Goal: Transaction & Acquisition: Subscribe to service/newsletter

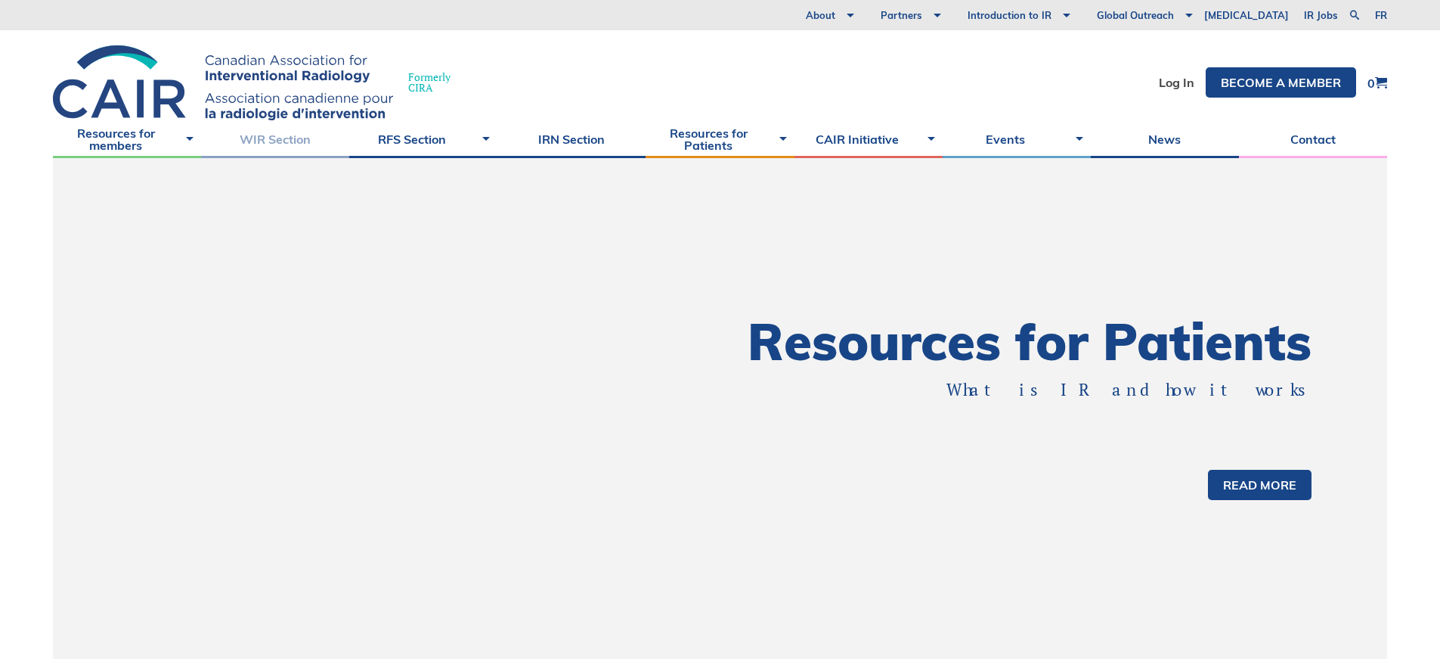
scroll to position [659, 0]
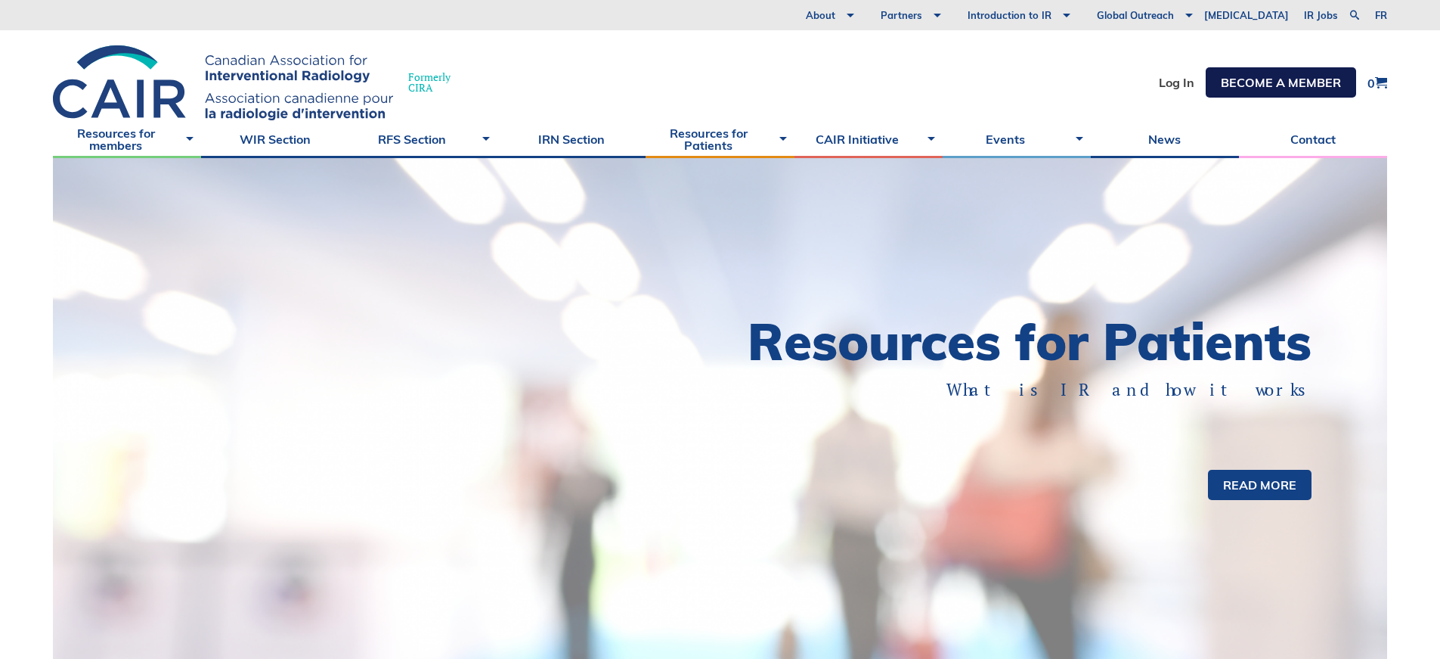
click at [1270, 91] on link "Become a member" at bounding box center [1281, 82] width 150 height 30
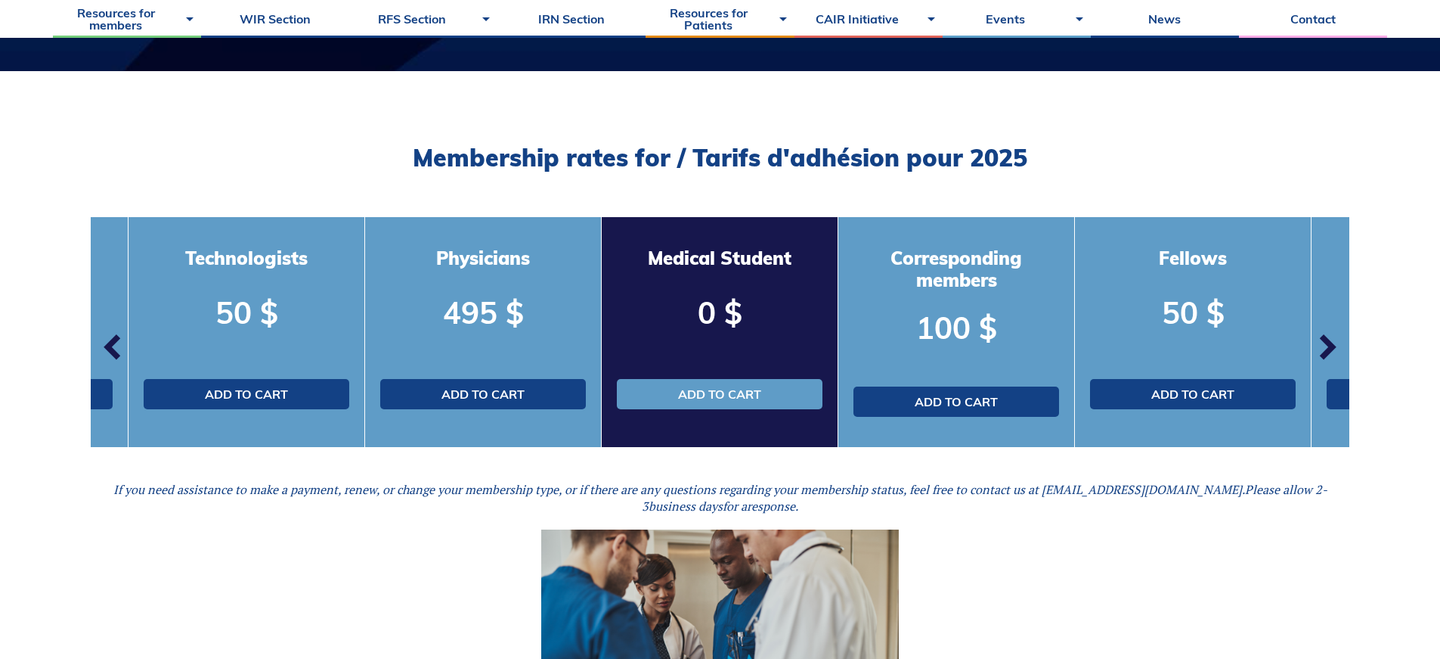
scroll to position [356, 0]
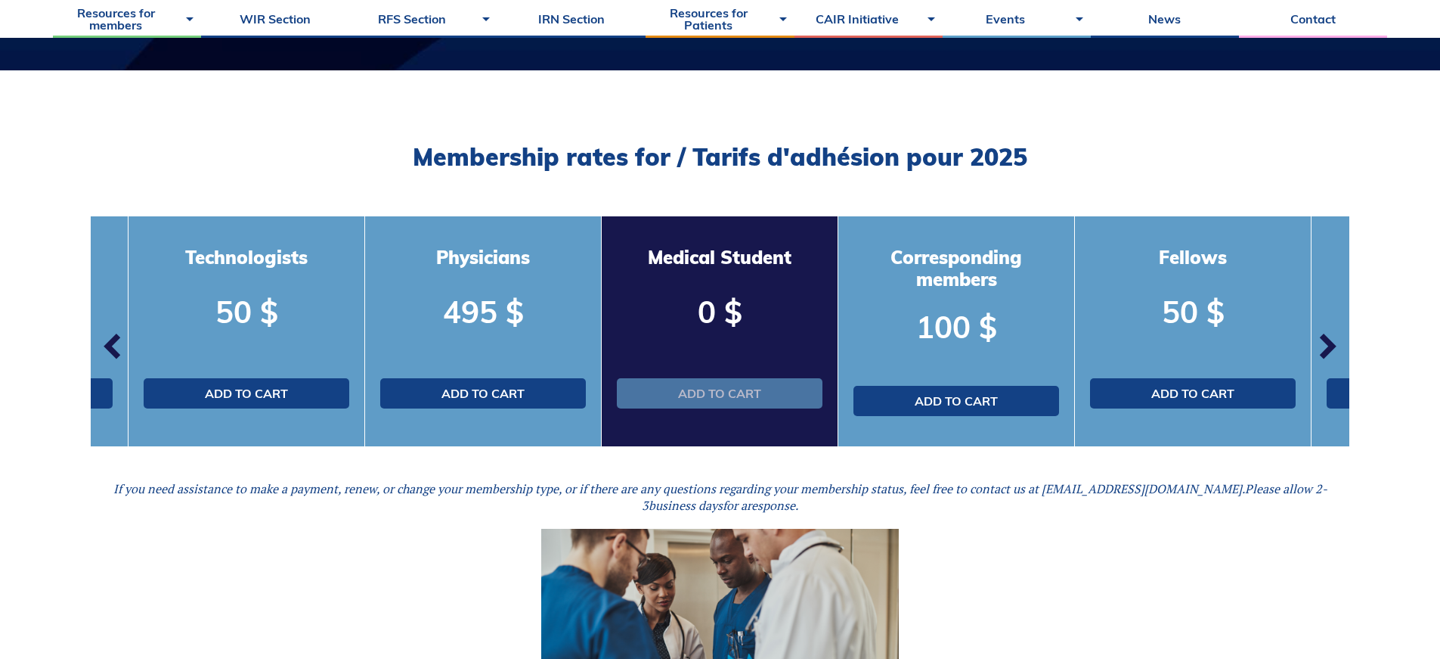
click at [724, 397] on link "Add to cart" at bounding box center [720, 393] width 206 height 30
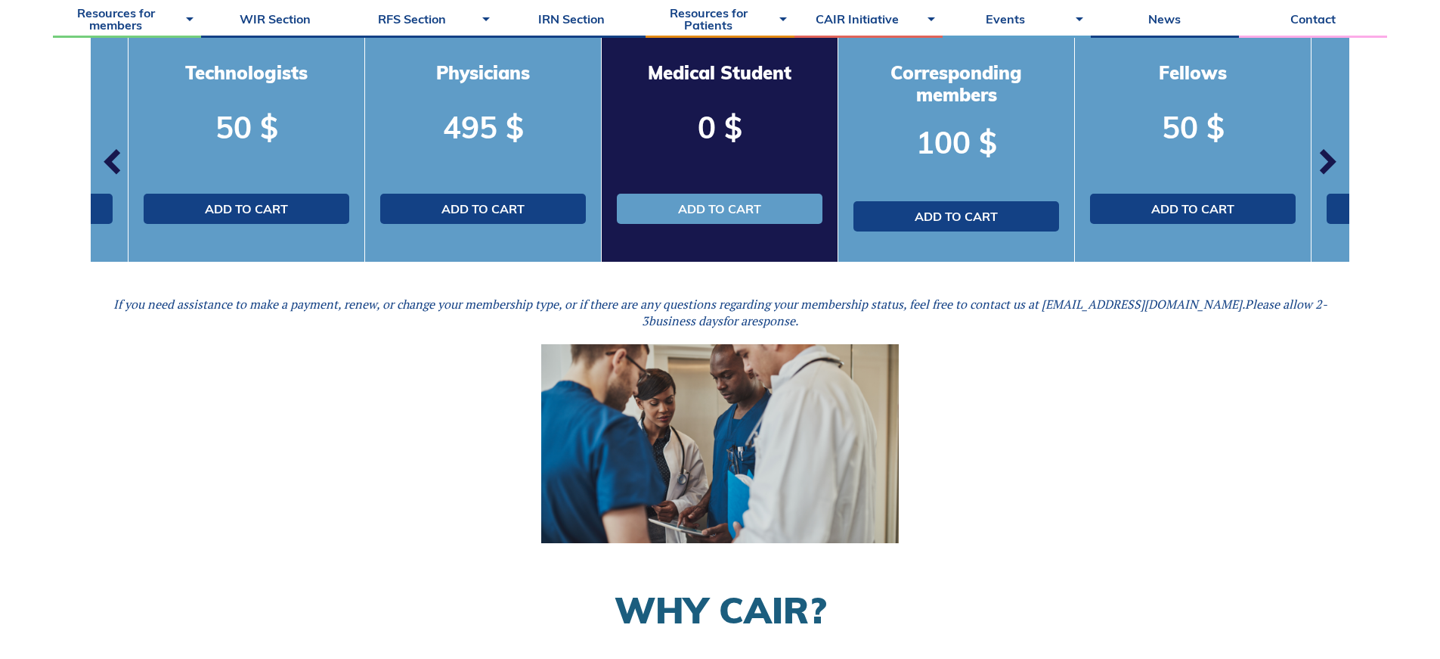
scroll to position [181, 0]
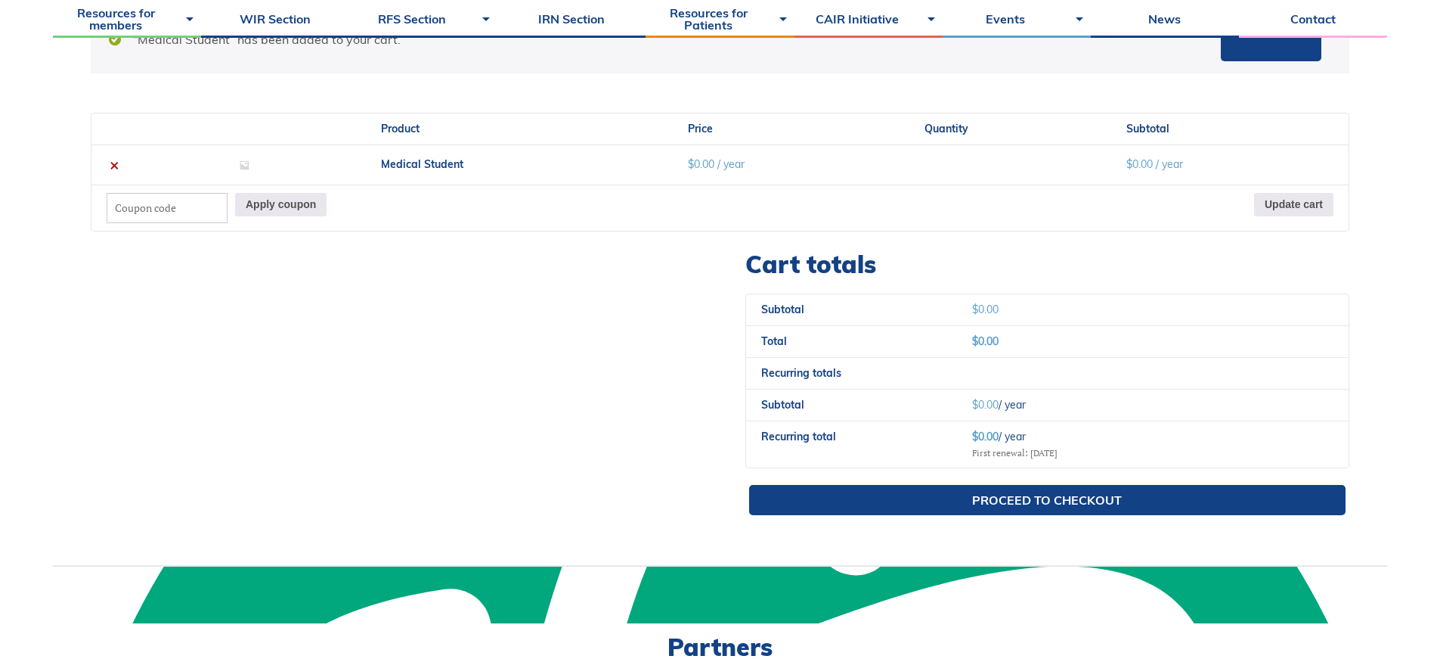
scroll to position [472, 0]
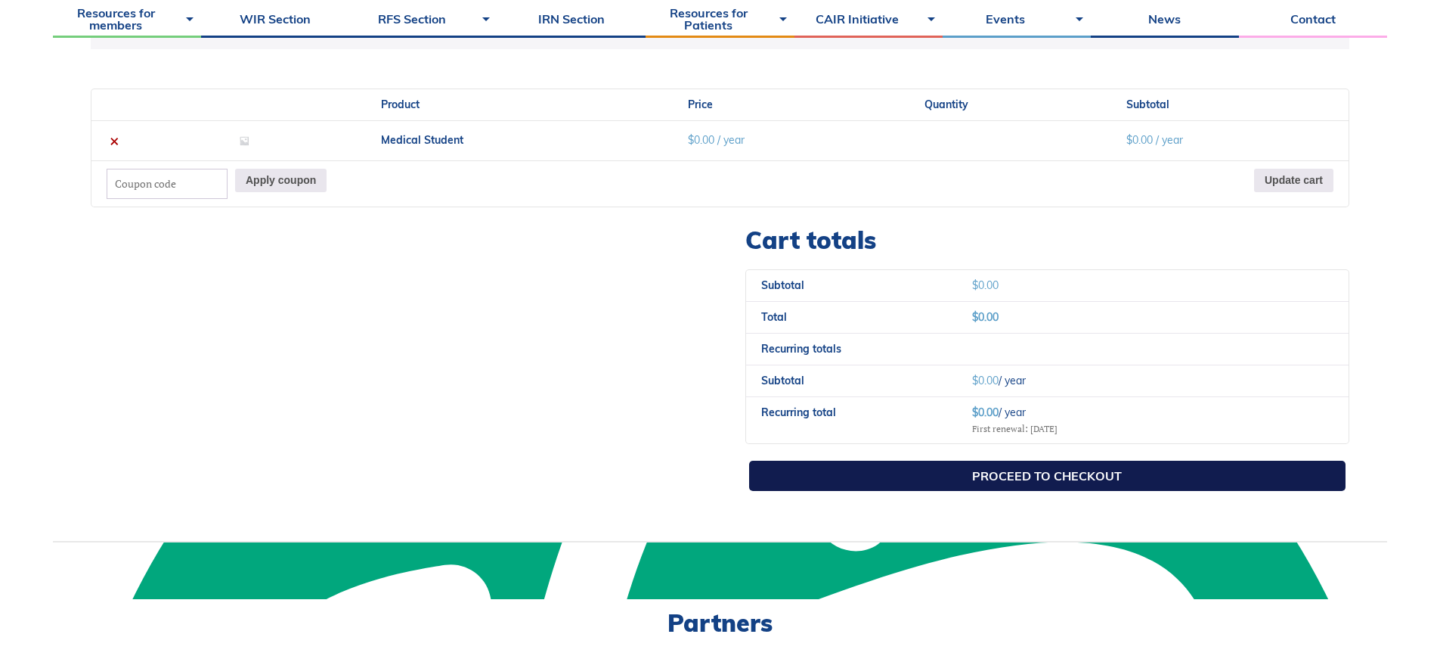
click at [936, 477] on link "Proceed to checkout" at bounding box center [1047, 475] width 597 height 30
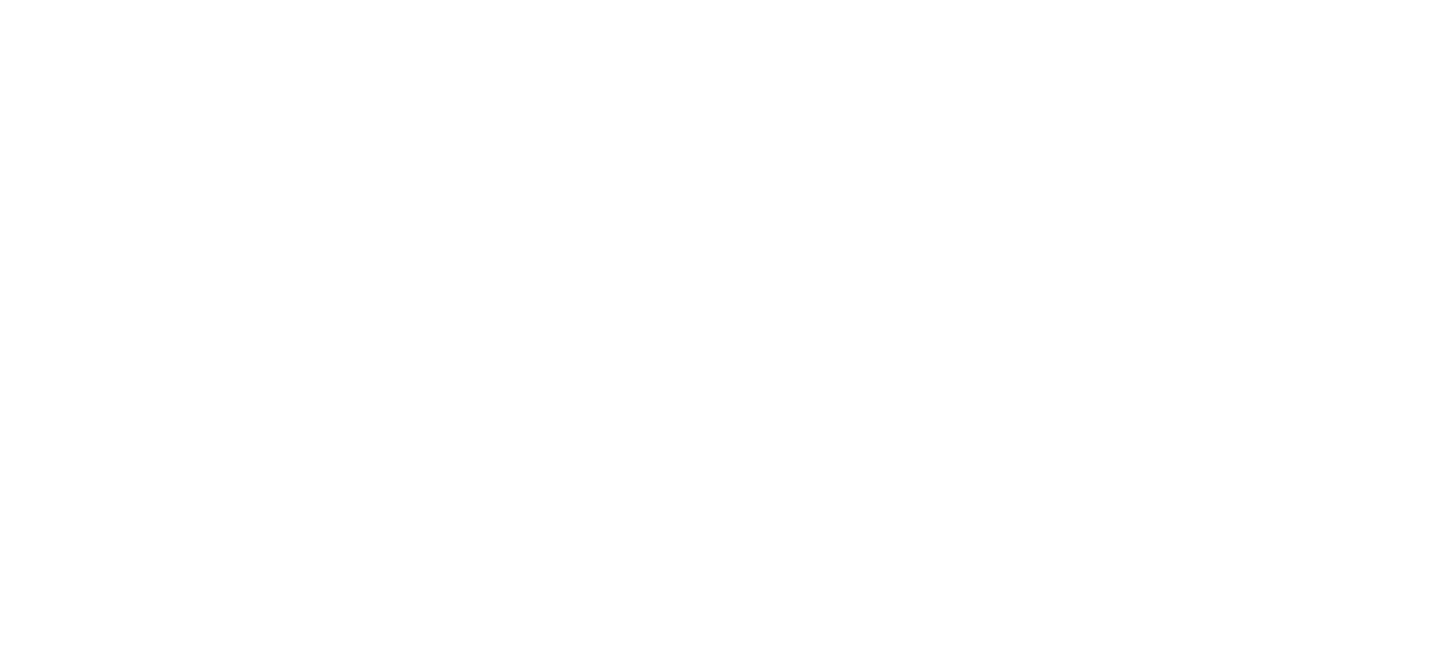
select select "QC"
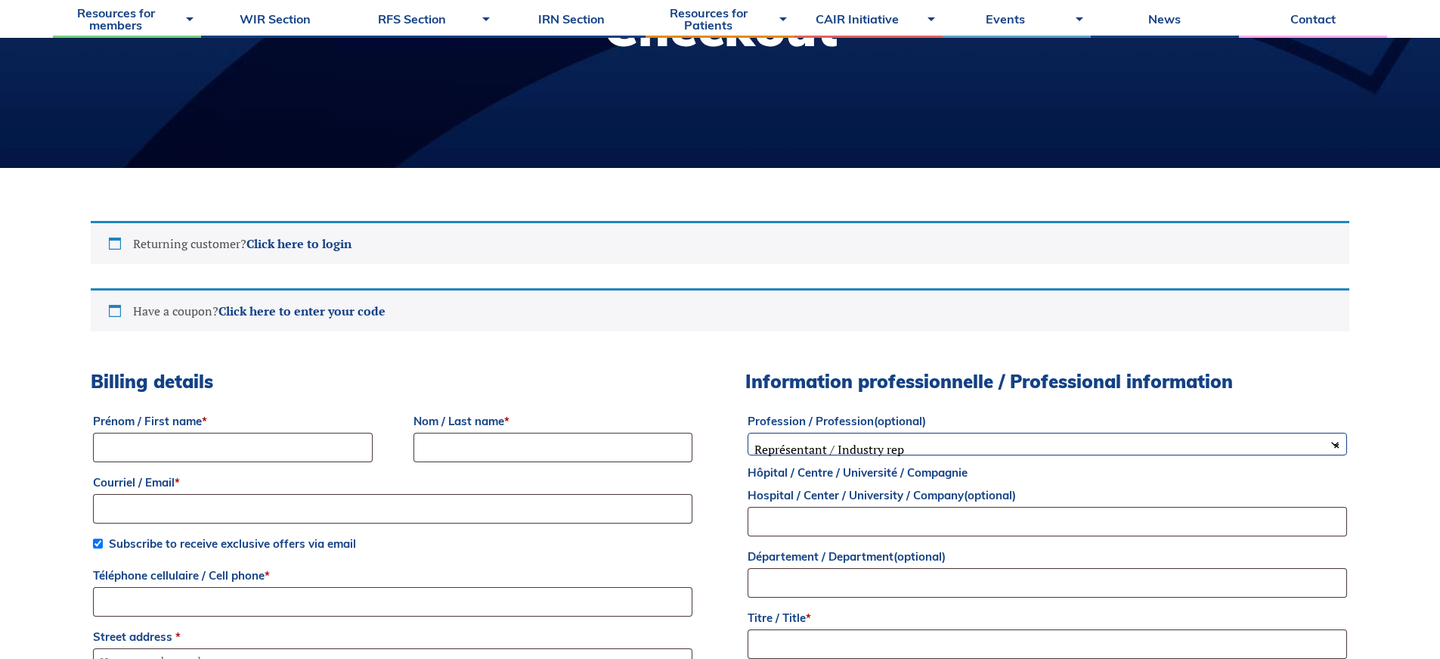
scroll to position [262, 0]
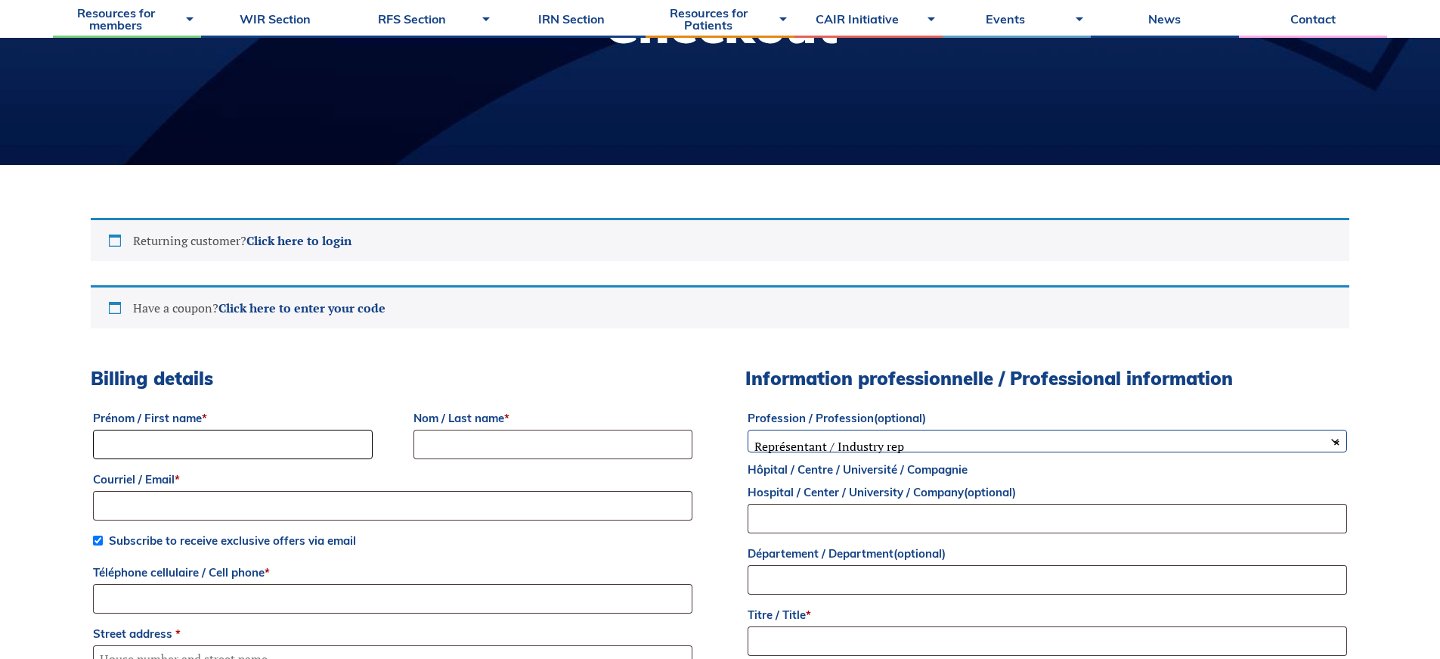
click at [329, 442] on input "Prénom / First name *" at bounding box center [233, 443] width 280 height 29
type input "Samy"
type input "Kannout"
type input "[EMAIL_ADDRESS][DOMAIN_NAME]"
type input "6476128137"
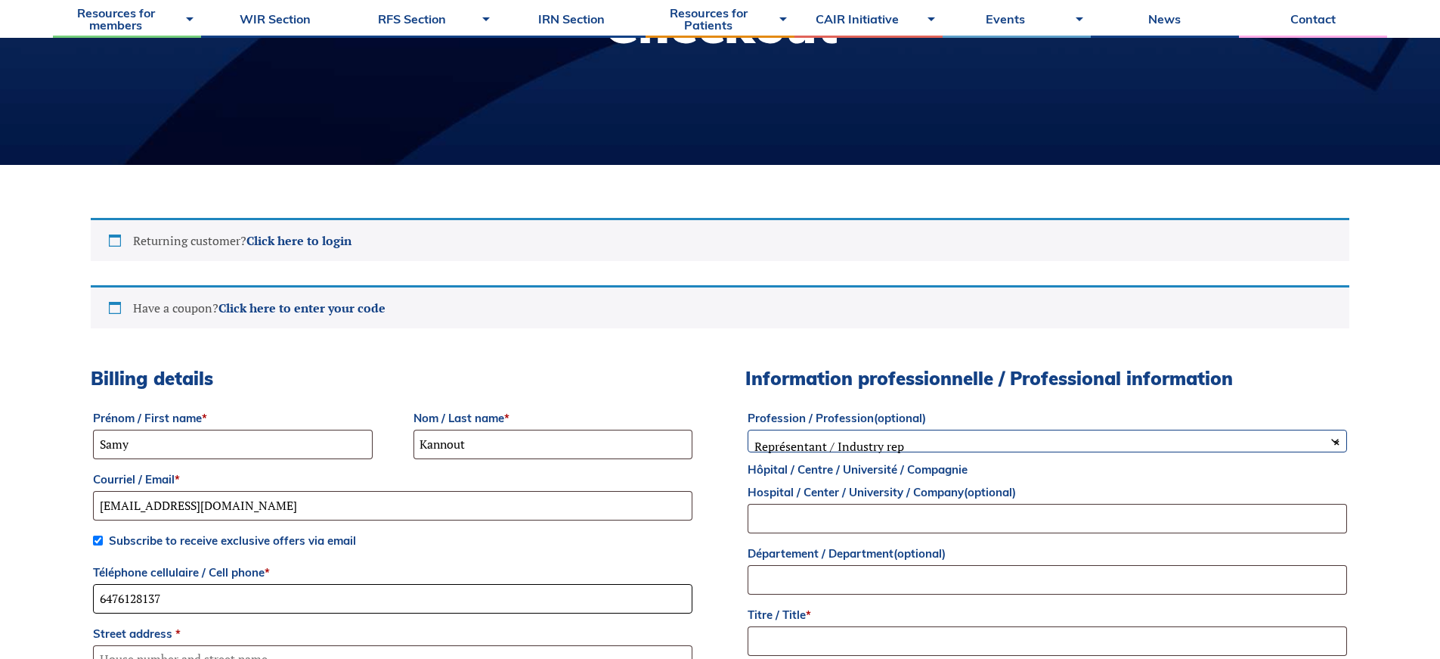
type input "[STREET_ADDRESS]"
type input "MISSISSAUGA"
select select "ON"
type input "L5M0A2"
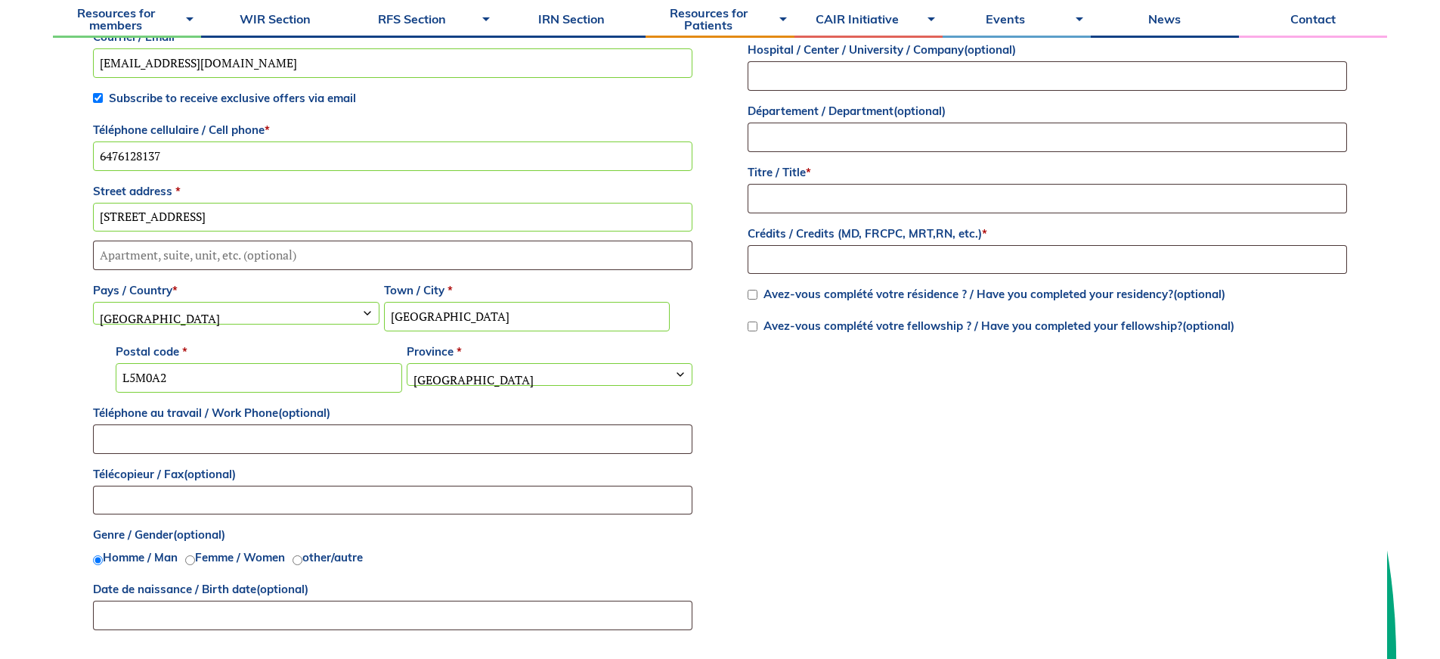
scroll to position [706, 0]
click at [327, 429] on input "Téléphone au travail / Work Phone (optional)" at bounding box center [393, 436] width 600 height 29
type input "6476128137"
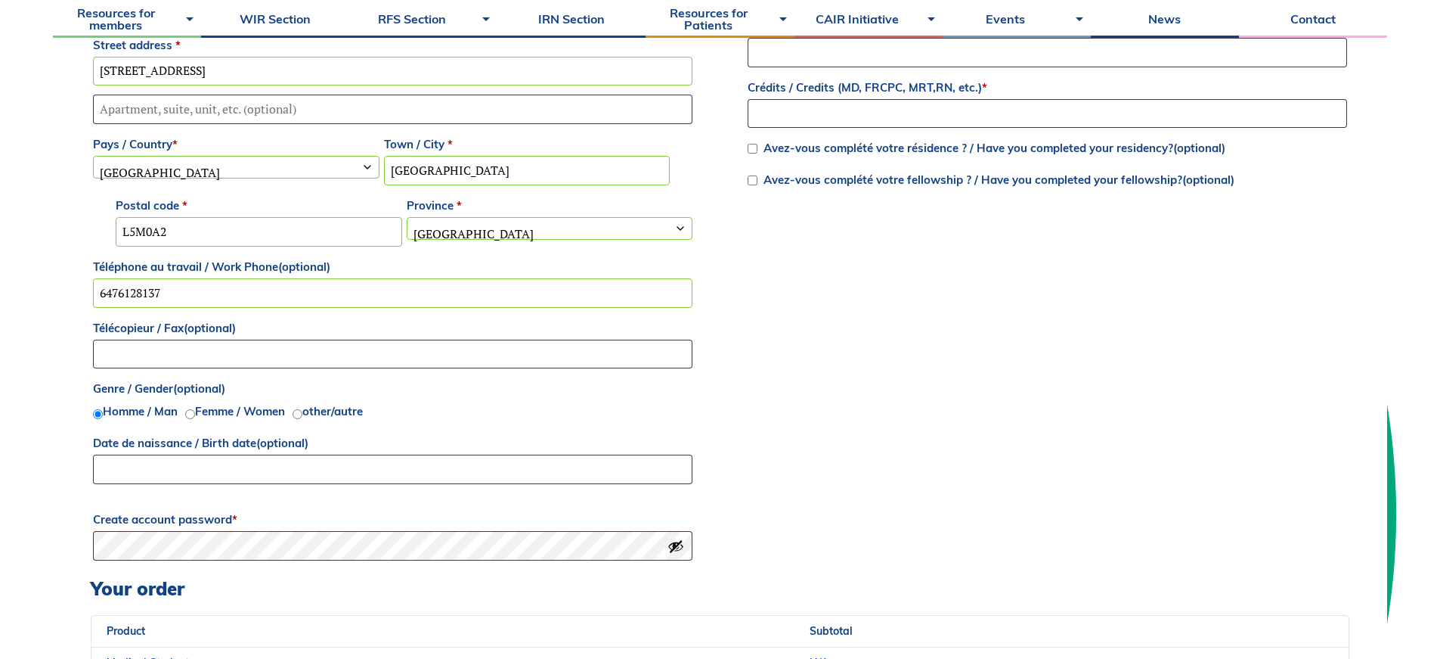
scroll to position [851, 0]
click at [264, 473] on input "Date de naissance / Birth date (optional)" at bounding box center [393, 468] width 600 height 29
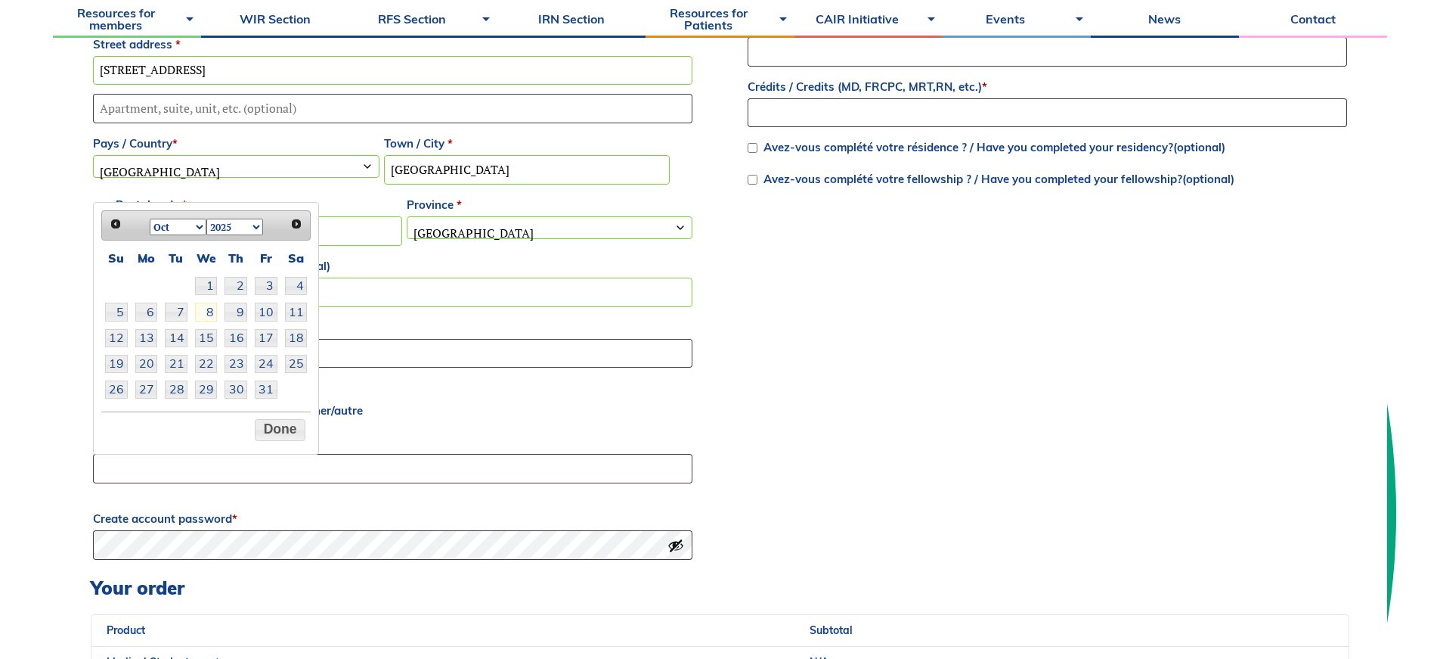
click at [445, 372] on div "Prénom / First name * Samy Nom / Last name * Kannout Courriel / Email * SAMIKAN…" at bounding box center [393, 153] width 604 height 674
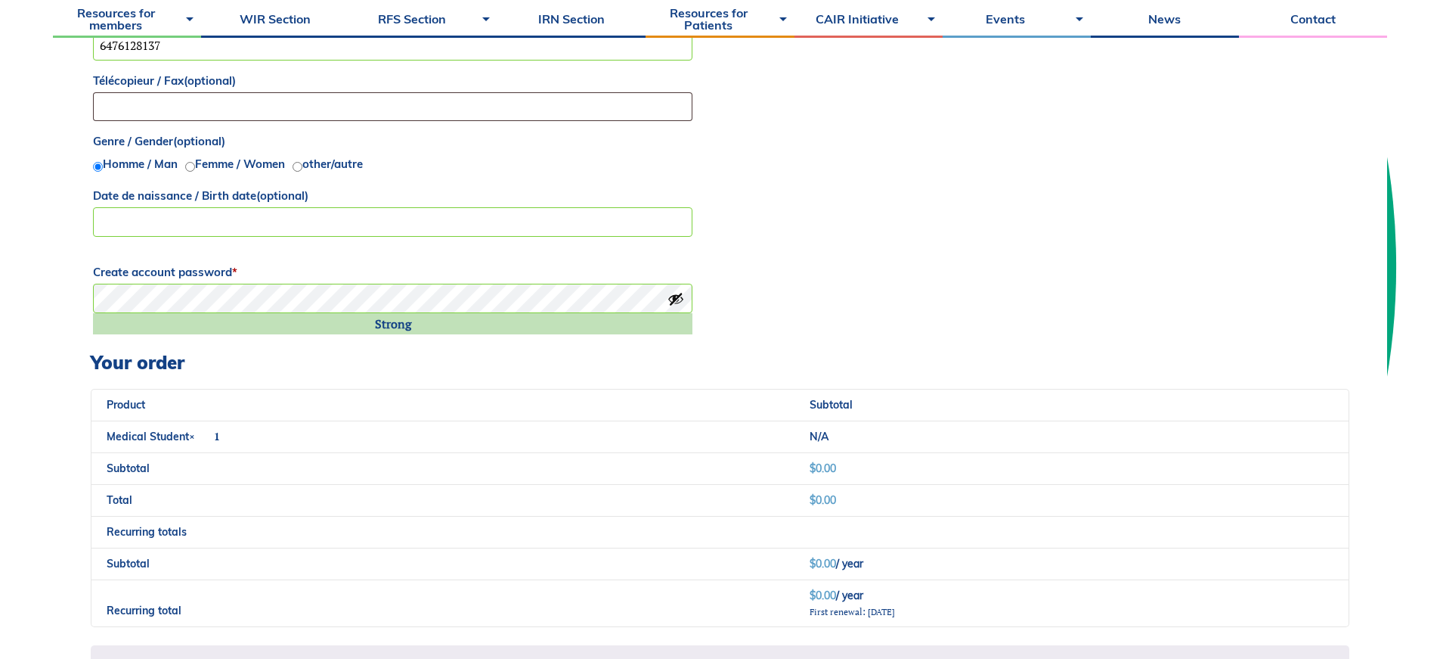
scroll to position [1362, 0]
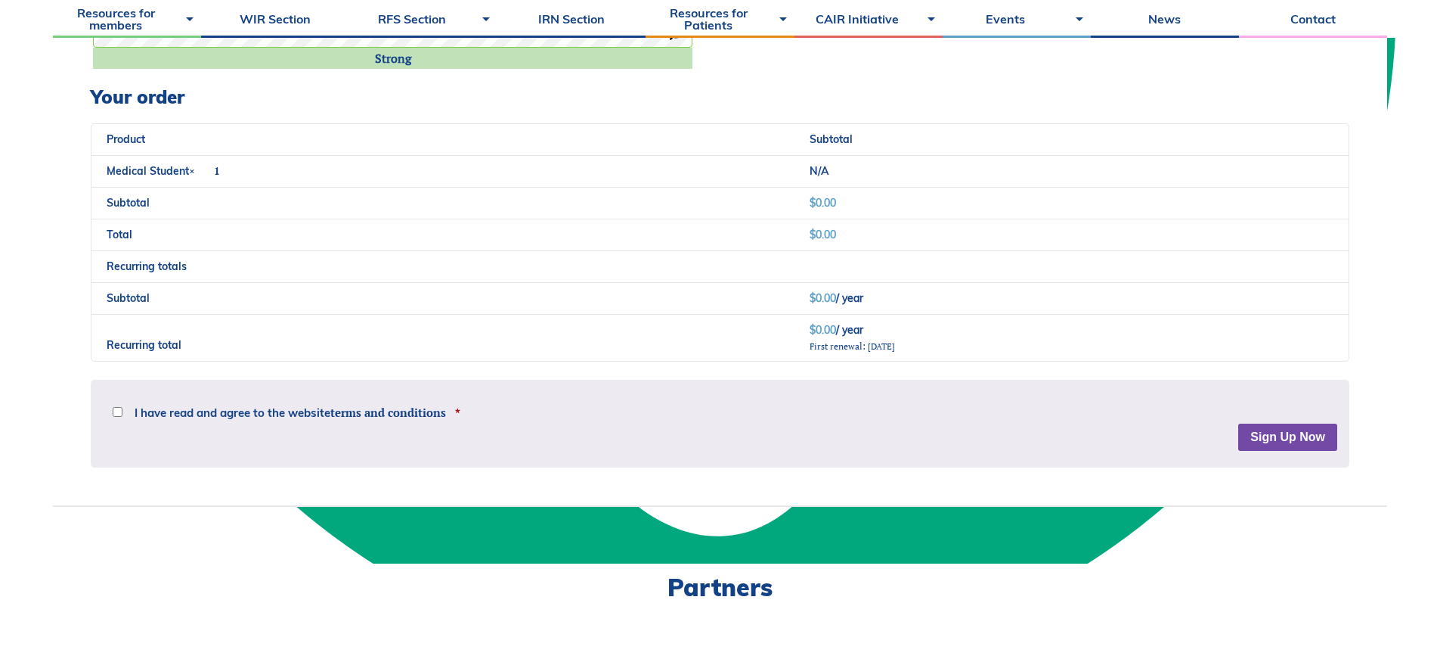
click at [1272, 441] on button "Sign Up Now" at bounding box center [1287, 436] width 99 height 27
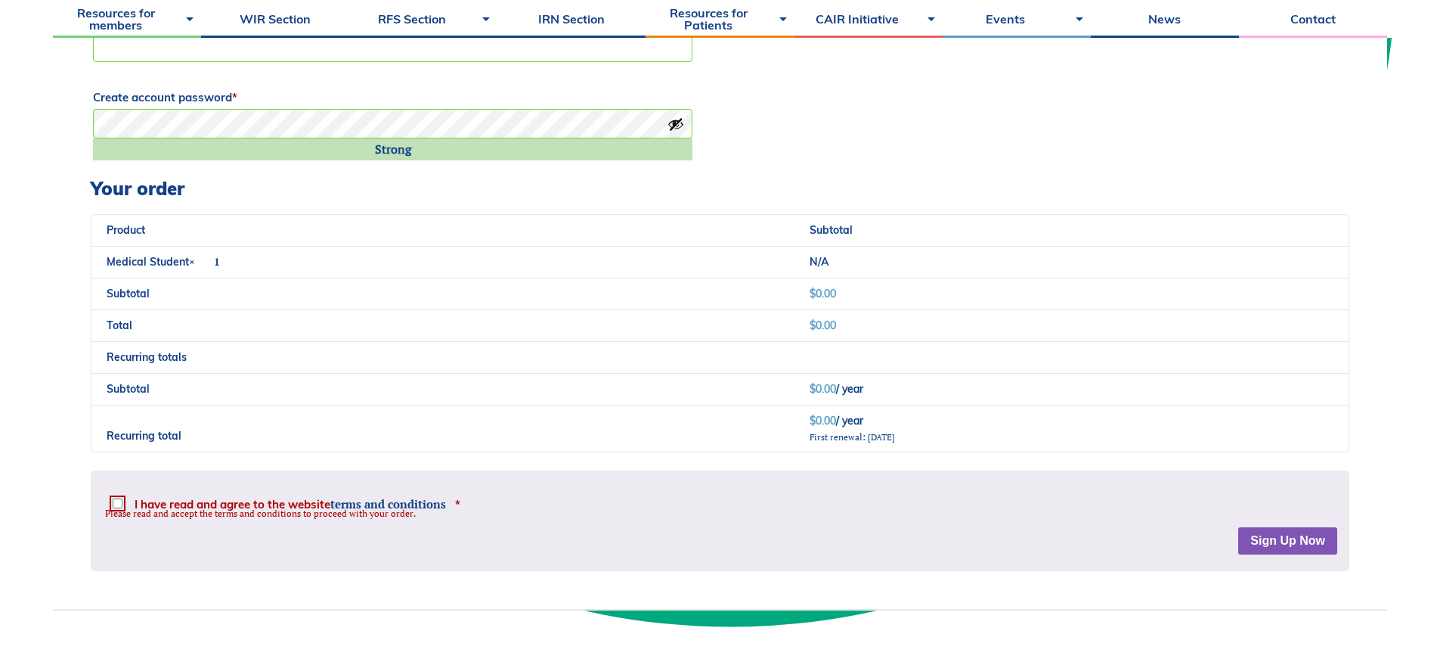
scroll to position [1498, 0]
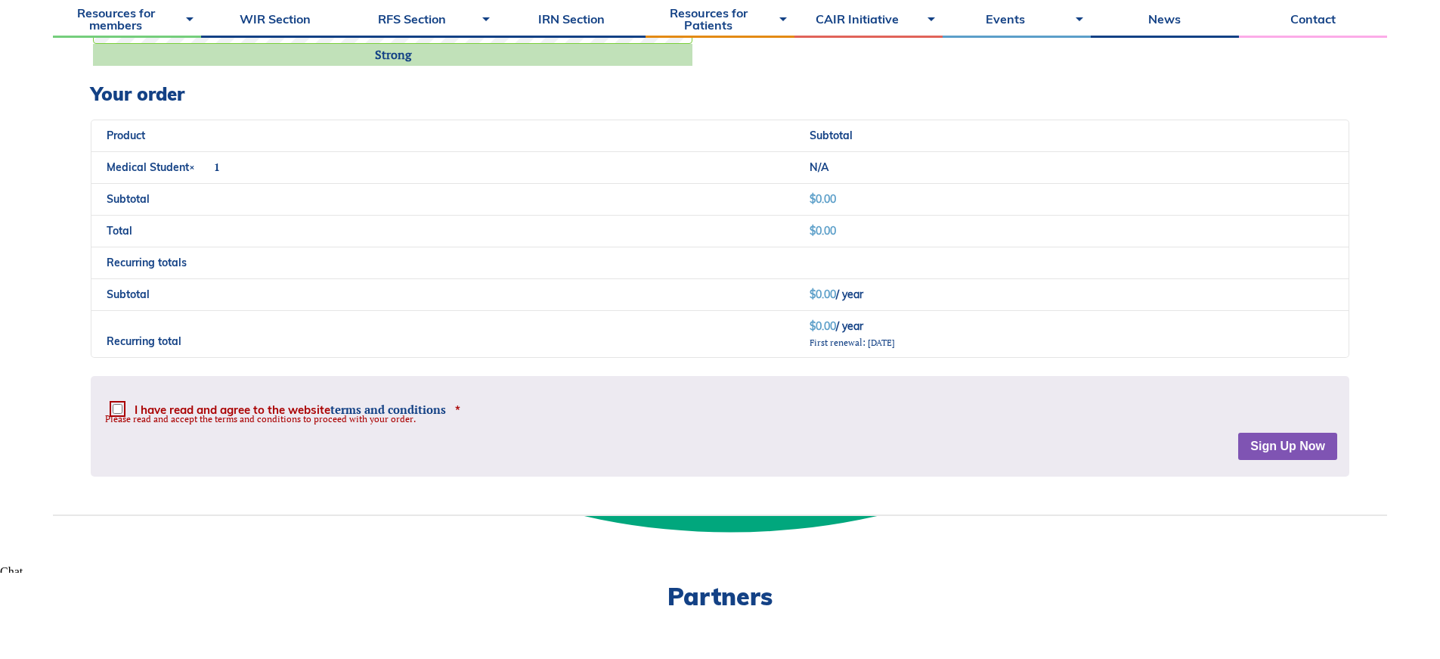
click at [107, 413] on p "Please read and accept the terms and conditions to proceed with your order." at bounding box center [720, 419] width 1230 height 13
click at [113, 408] on input "I have read and agree to the website terms and conditions *" at bounding box center [118, 409] width 10 height 10
checkbox input "true"
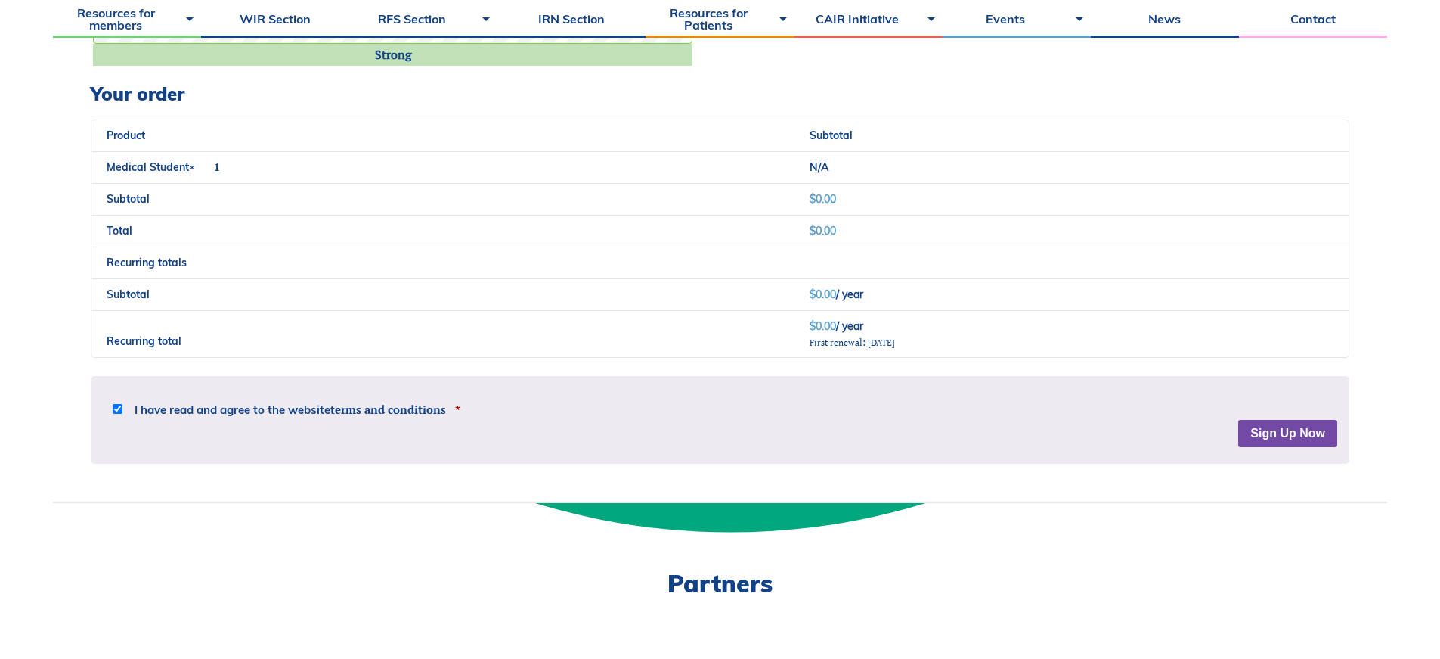
click at [1263, 439] on button "Sign Up Now" at bounding box center [1287, 433] width 99 height 27
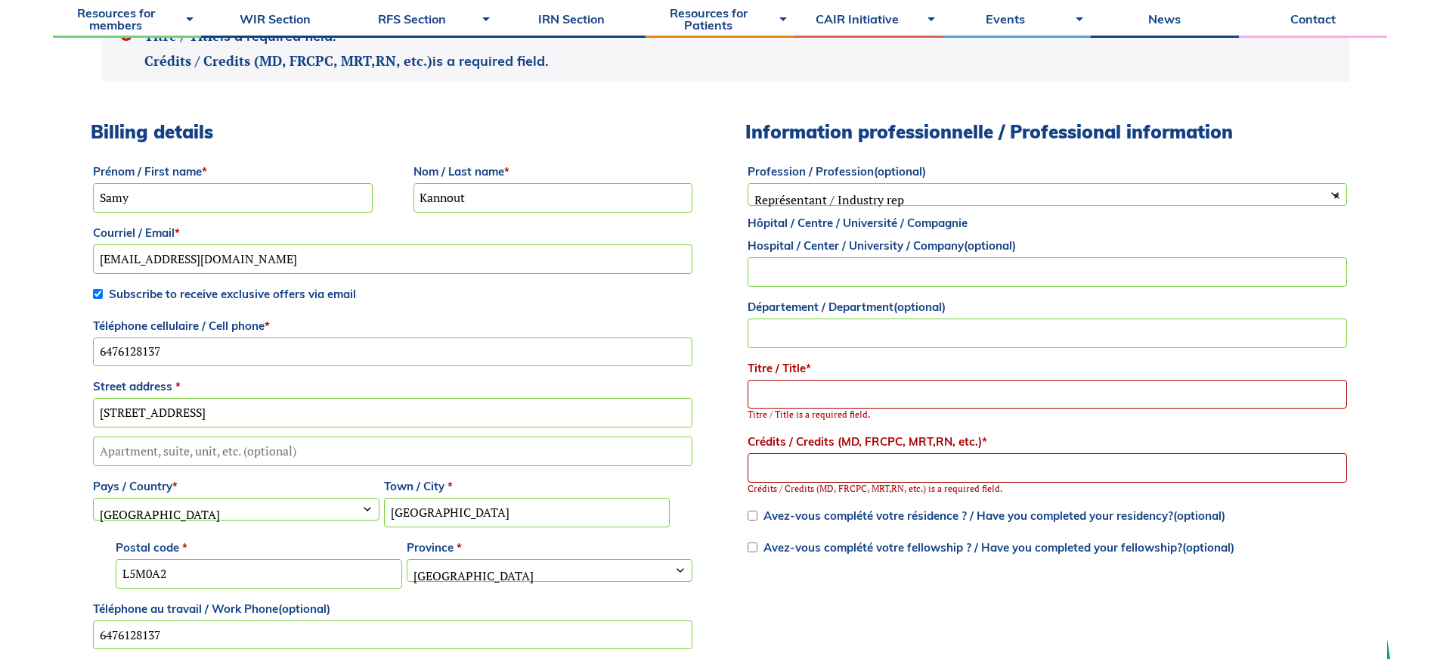
scroll to position [553, 0]
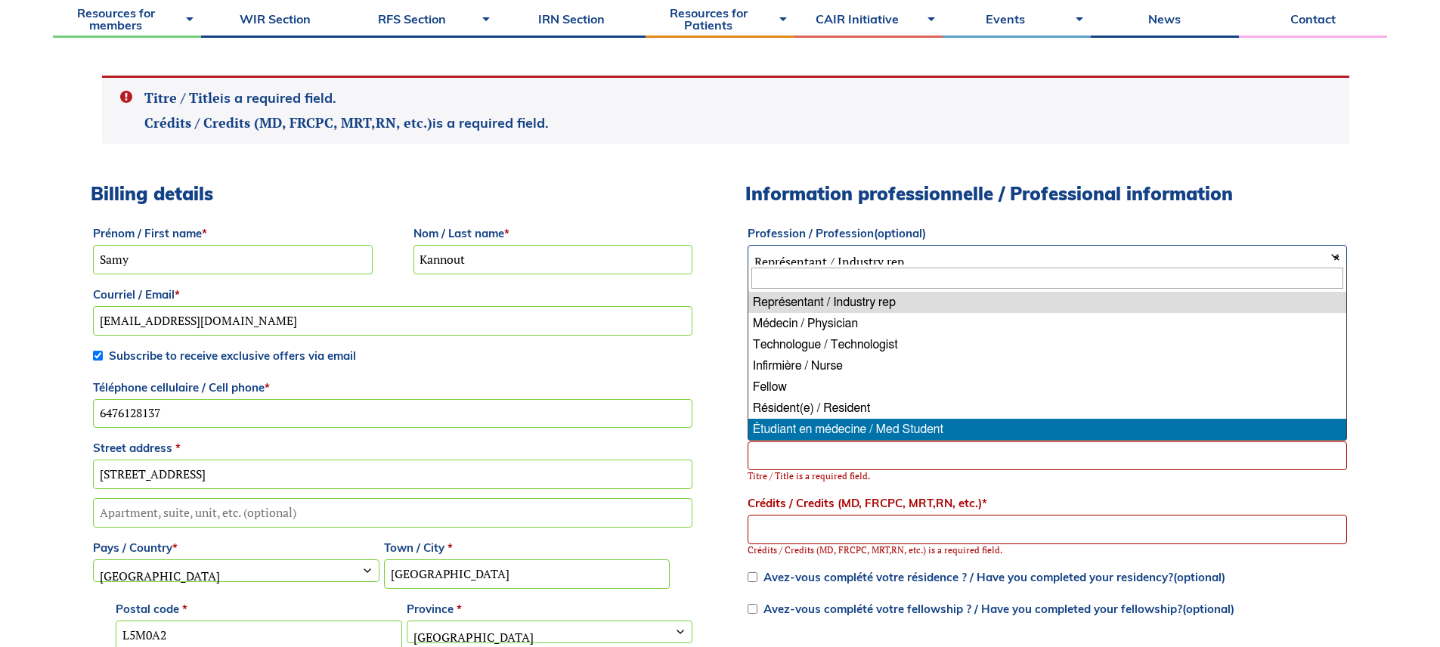
select select "med_student"
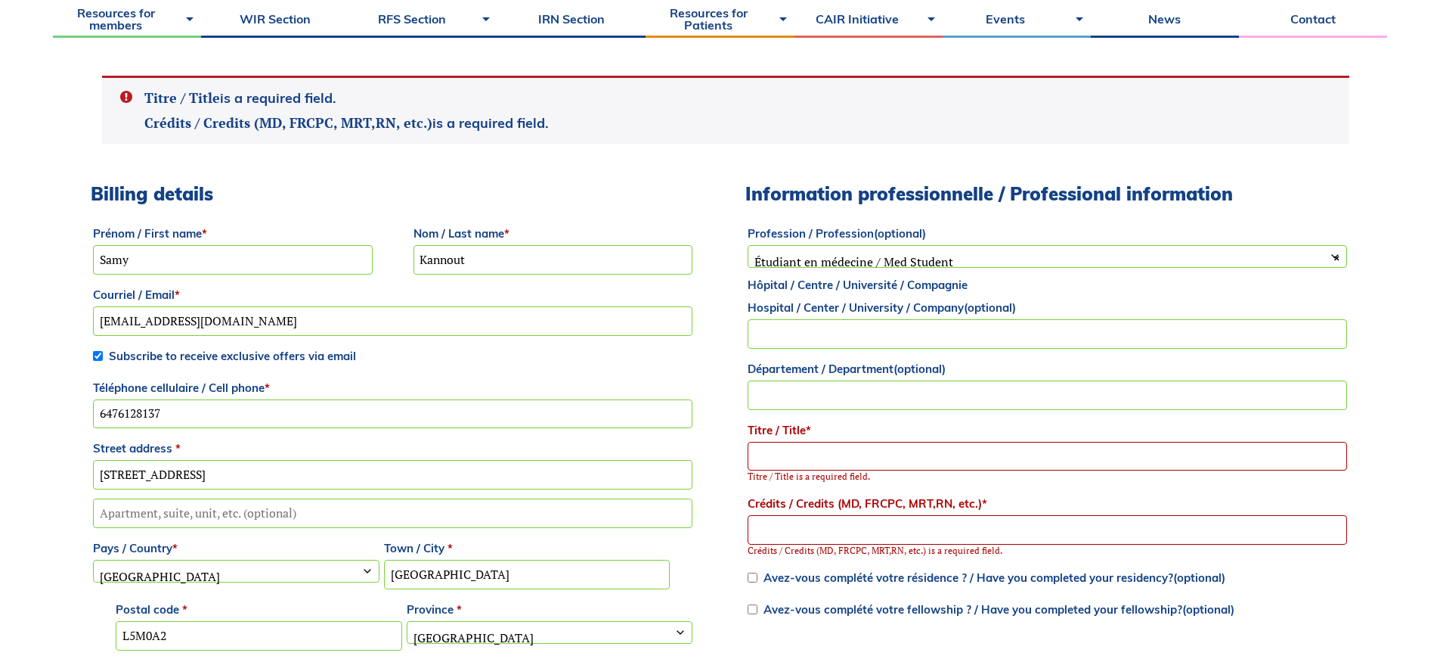
click at [887, 345] on input "Hôpital / Centre / Université / Compagnie Hospital / Center / University / Comp…" at bounding box center [1048, 333] width 600 height 29
click at [879, 444] on input "Titre / Title *" at bounding box center [1048, 456] width 600 height 29
click at [842, 525] on input "Crédits / Credits (MD, FRCPC, MRT,RN, etc.) *" at bounding box center [1048, 529] width 600 height 29
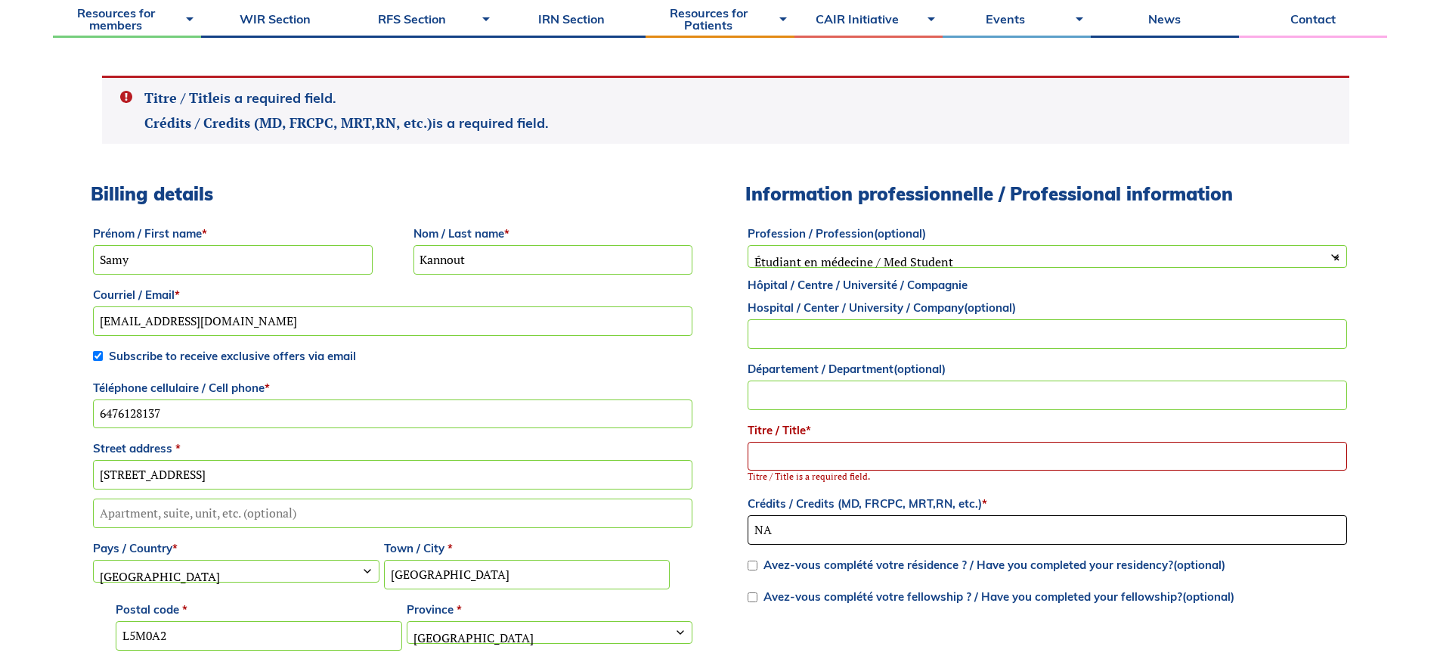
type input "NA"
click at [856, 464] on input "Titre / Title *" at bounding box center [1048, 456] width 600 height 29
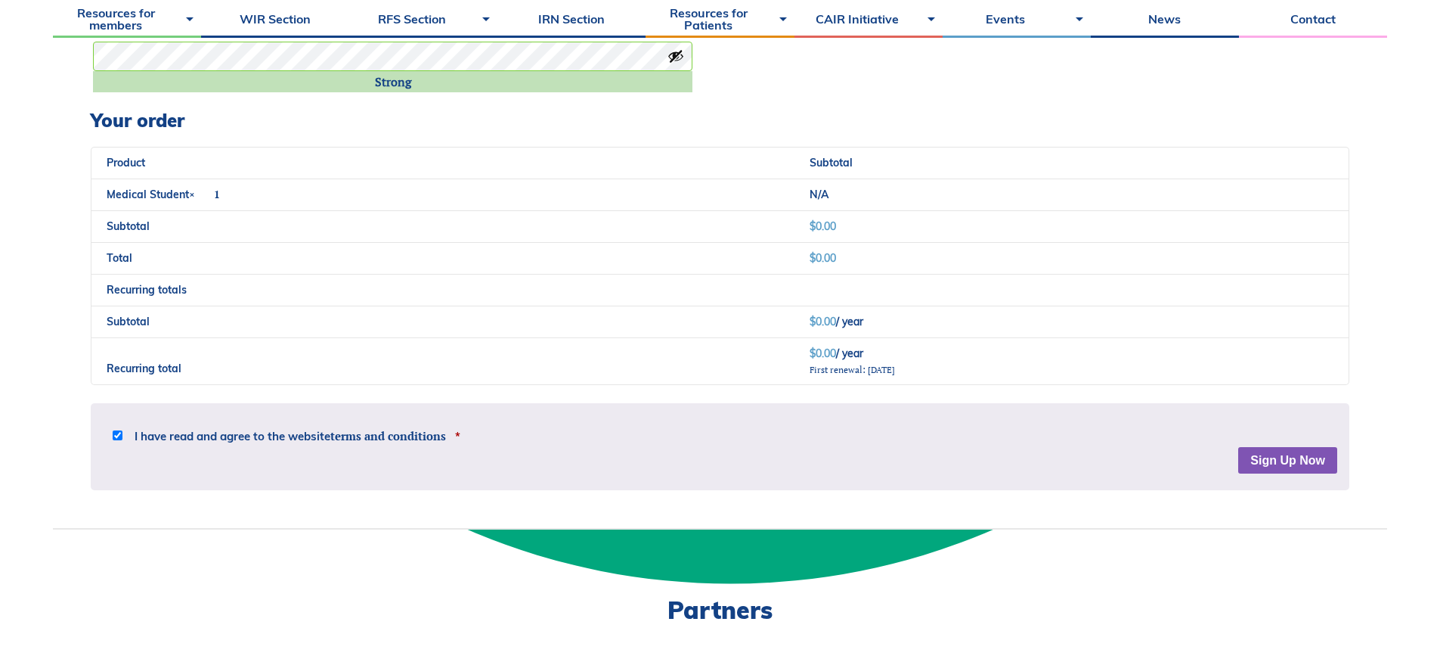
scroll to position [1661, 0]
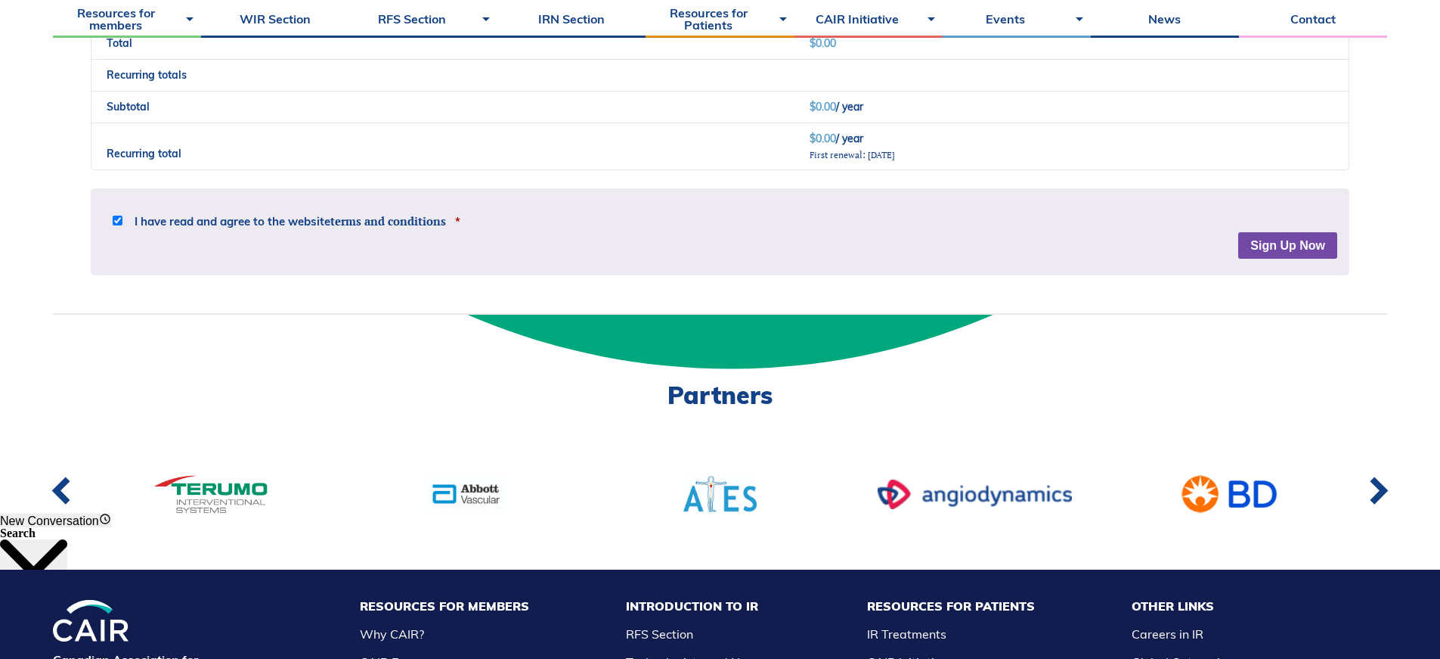
type input "NA"
click at [1246, 238] on div "Disclaimer The material provided on this website is only intended for informati…" at bounding box center [720, 232] width 1259 height 88
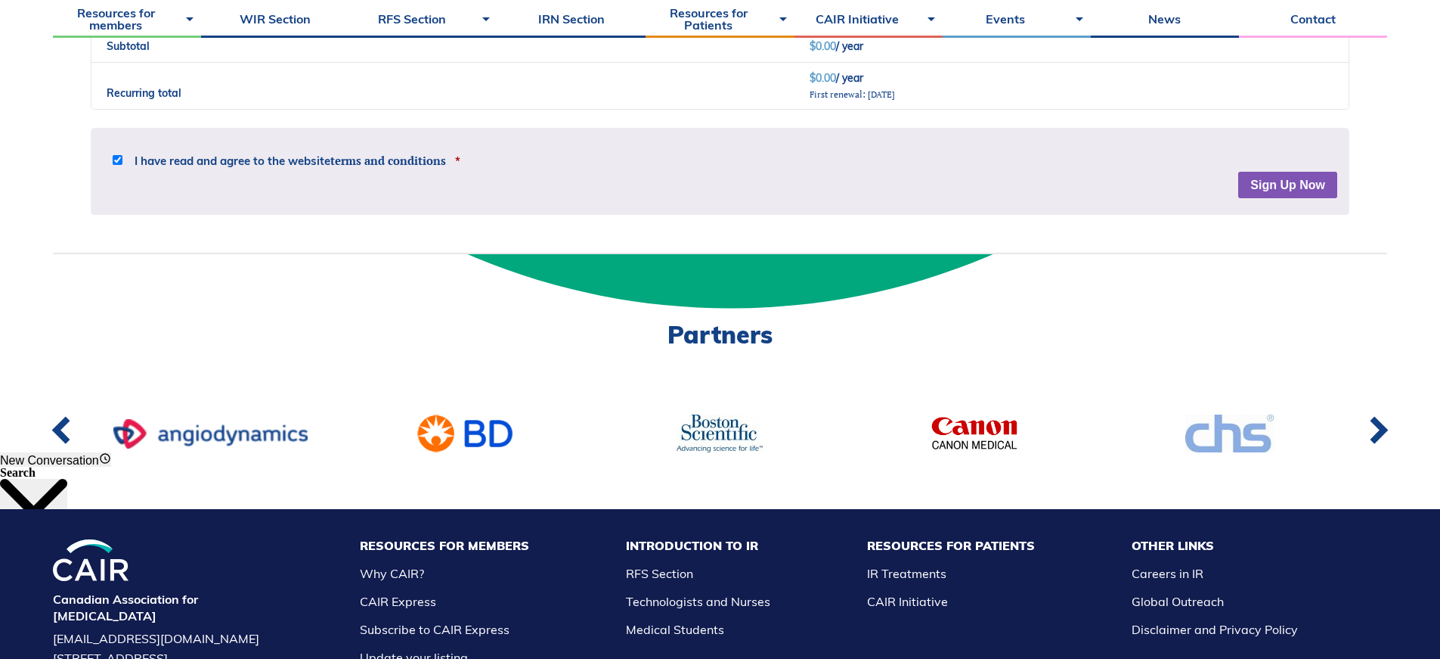
scroll to position [1393, 0]
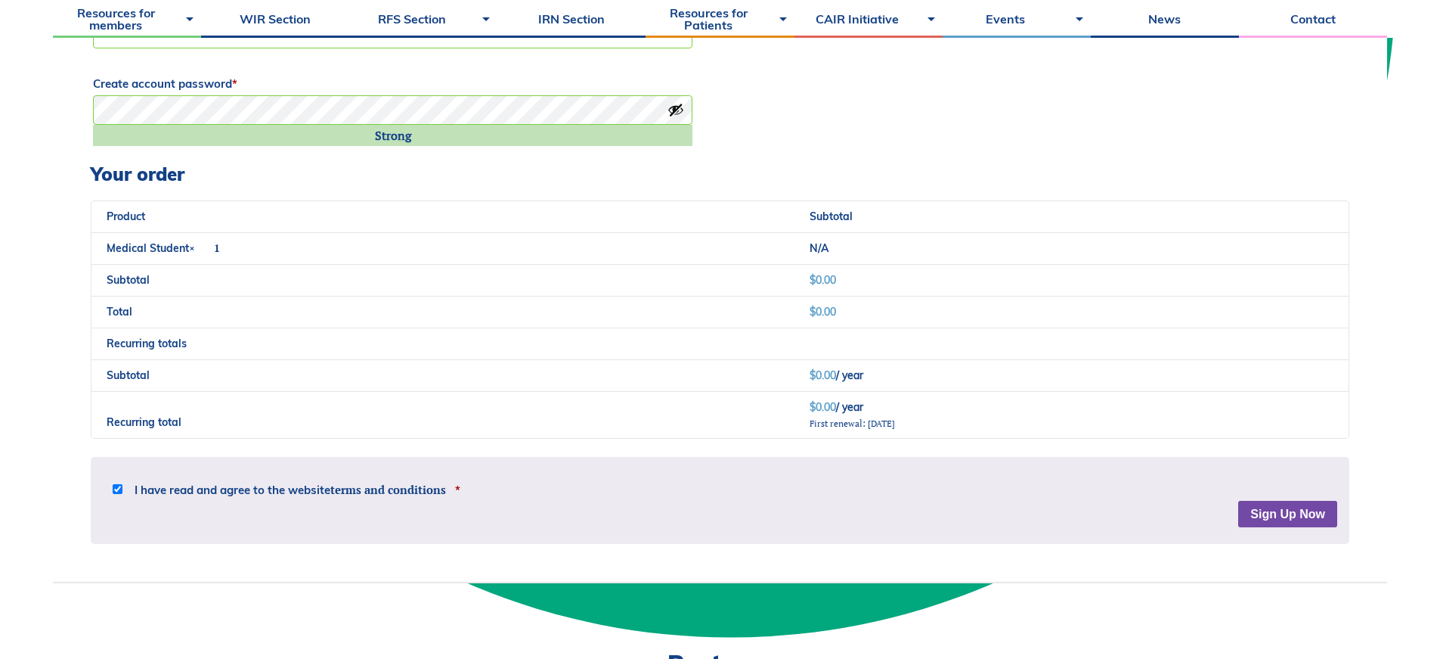
click at [1299, 517] on button "Sign Up Now" at bounding box center [1287, 514] width 99 height 27
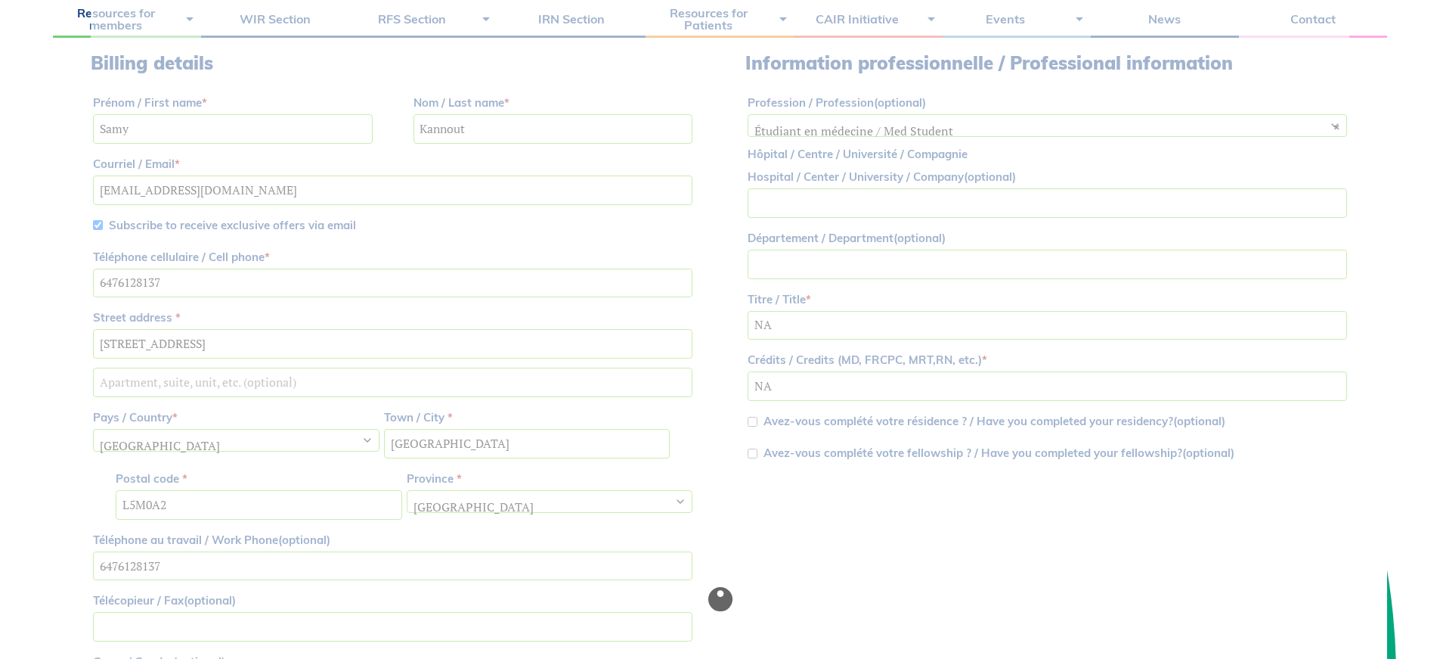
scroll to position [690, 0]
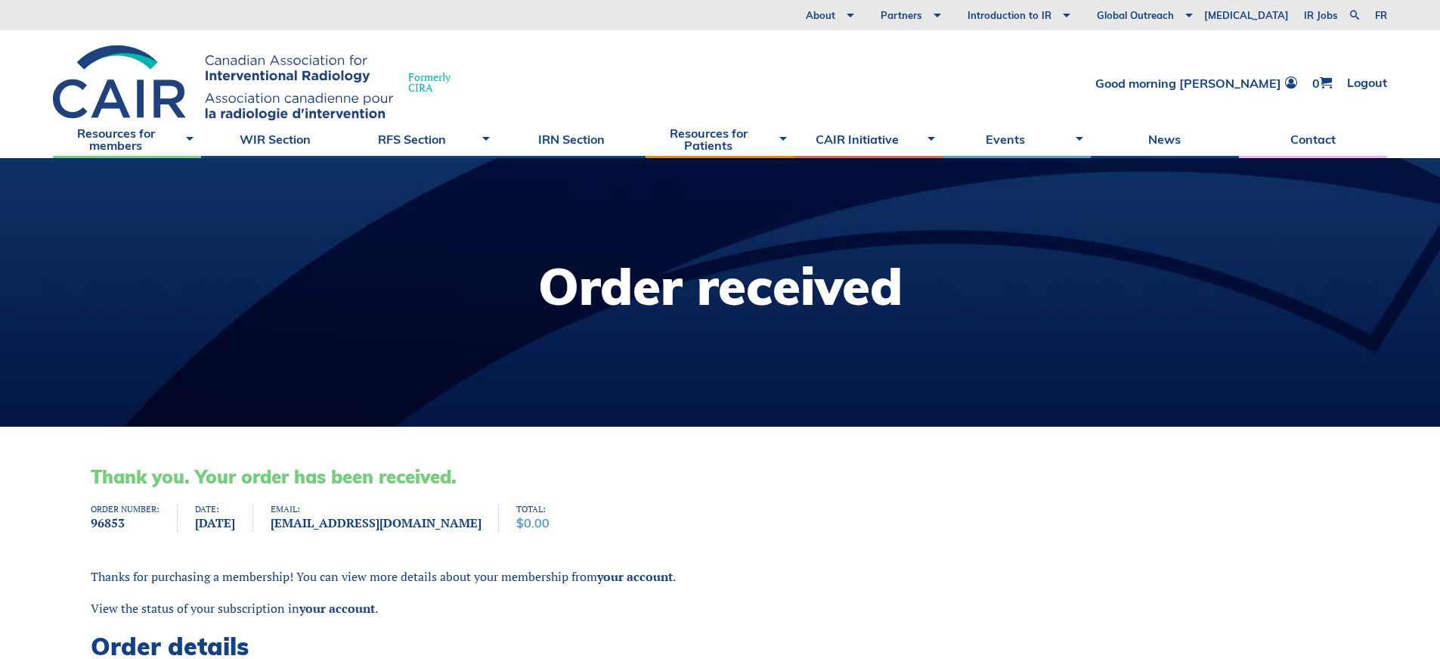
click at [804, 66] on div "Formerly [PERSON_NAME] Good morning [PERSON_NAME] 0 Logout" at bounding box center [720, 75] width 1440 height 90
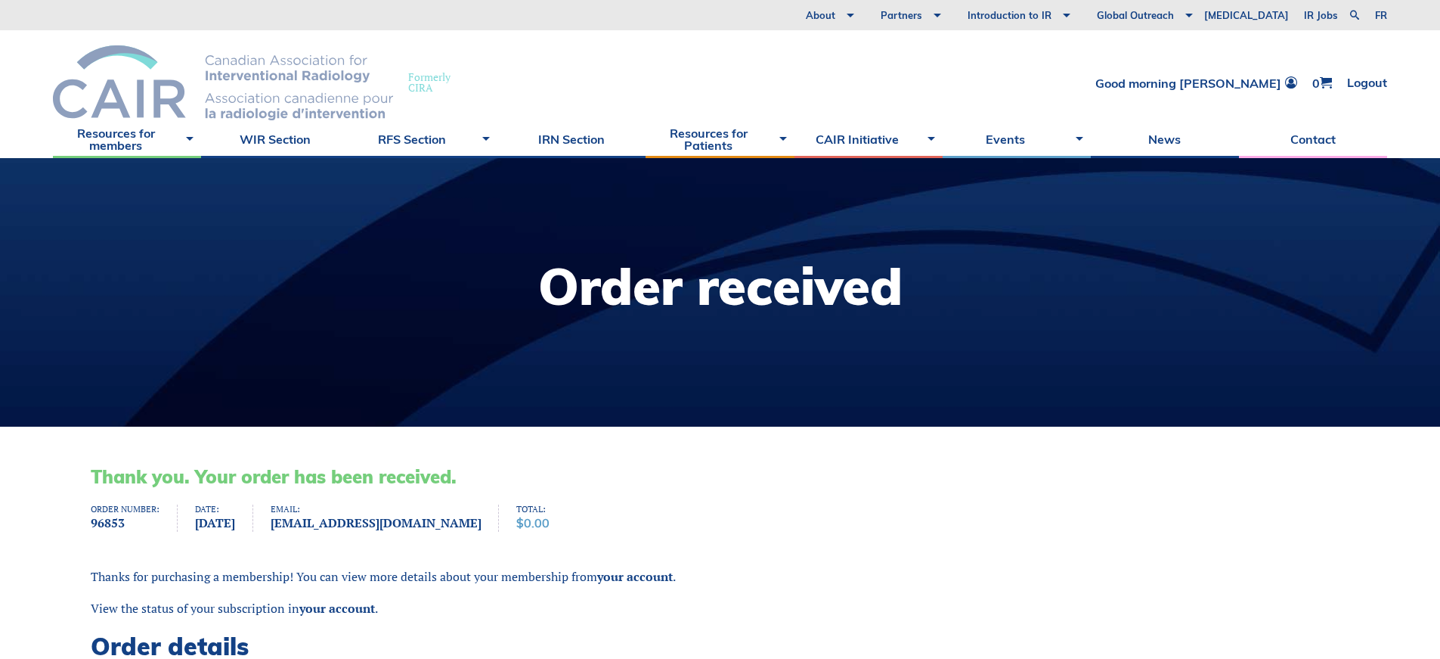
click at [308, 62] on img at bounding box center [223, 82] width 340 height 75
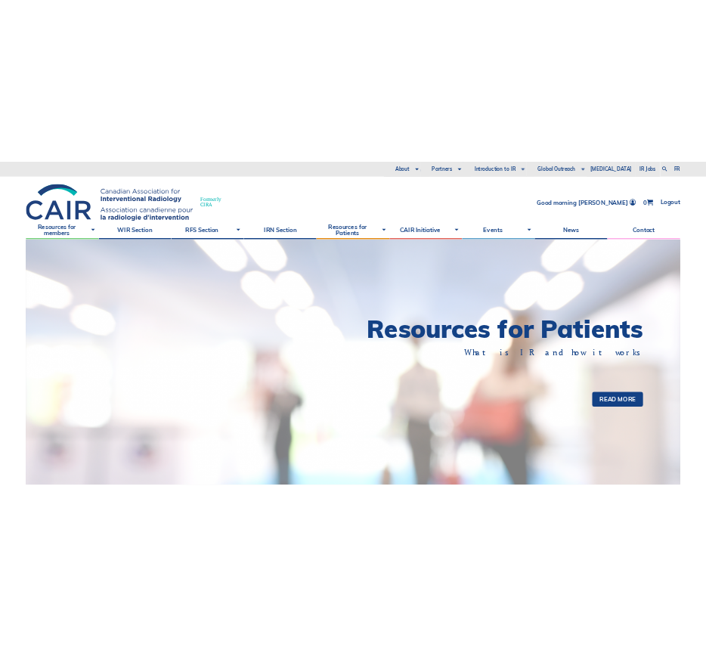
scroll to position [659, 0]
